Goal: Task Accomplishment & Management: Manage account settings

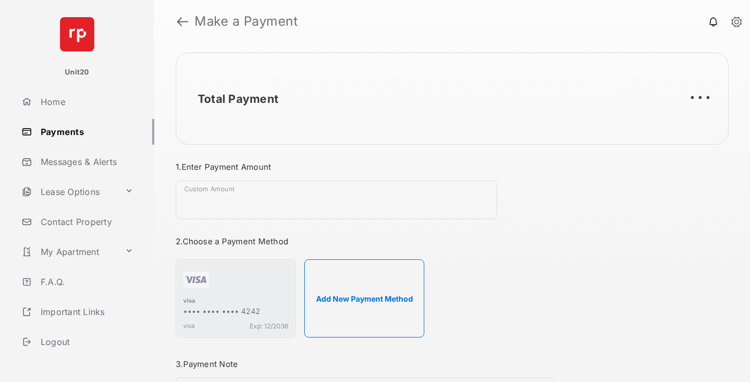
click at [84, 131] on link "Payments" at bounding box center [85, 132] width 137 height 26
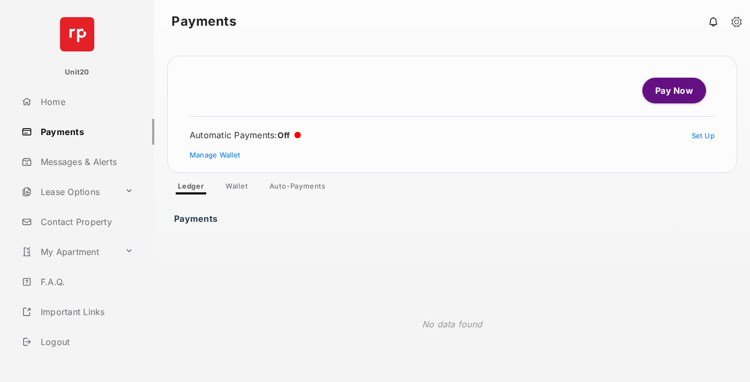
click at [298, 188] on link "Auto-Payments" at bounding box center [297, 187] width 73 height 13
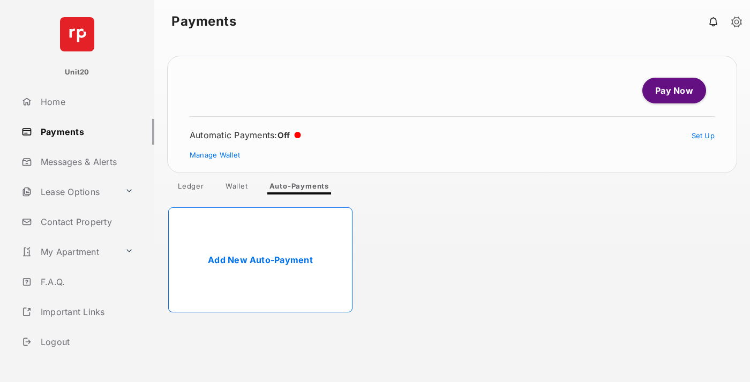
click at [260, 260] on link "Add New Auto-Payment" at bounding box center [260, 259] width 184 height 105
